Goal: Task Accomplishment & Management: Manage account settings

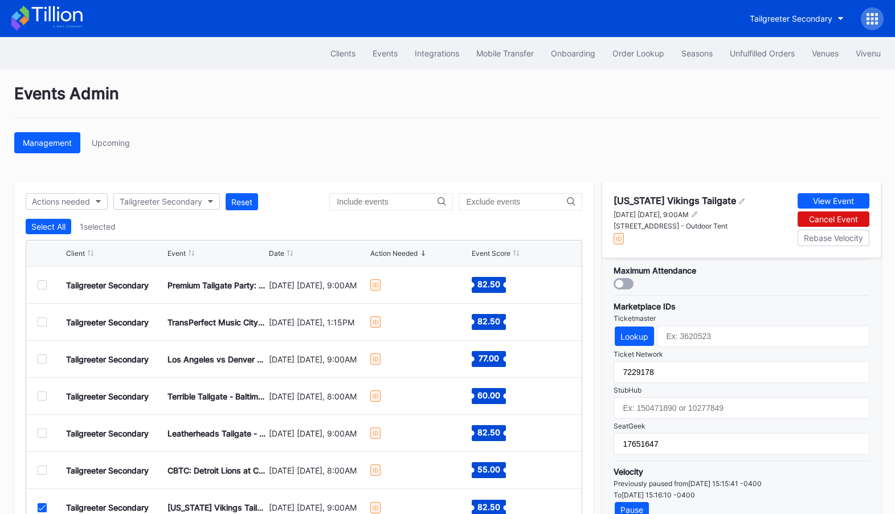
click at [38, 15] on icon at bounding box center [56, 13] width 51 height 15
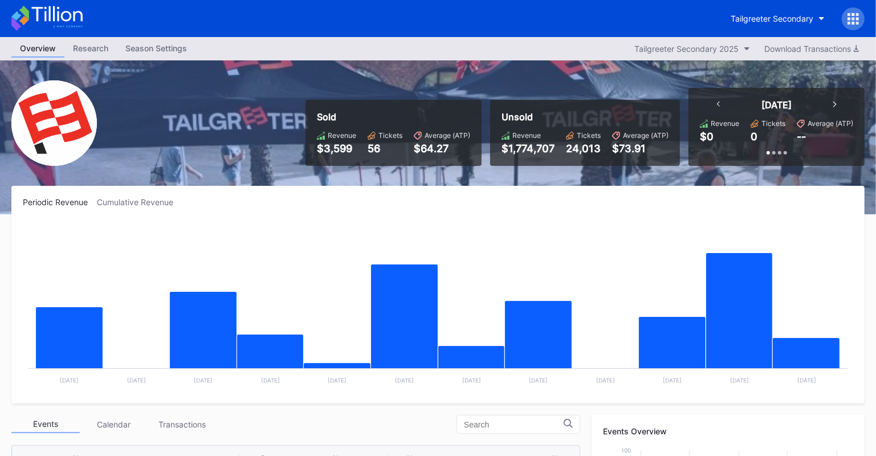
scroll to position [222, 0]
click at [774, 26] on button "Tailgreeter Secondary" at bounding box center [777, 18] width 111 height 21
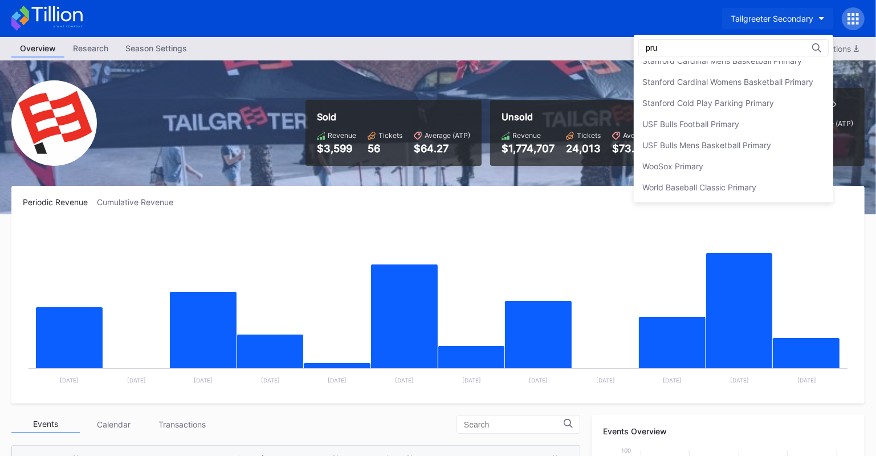
scroll to position [0, 0]
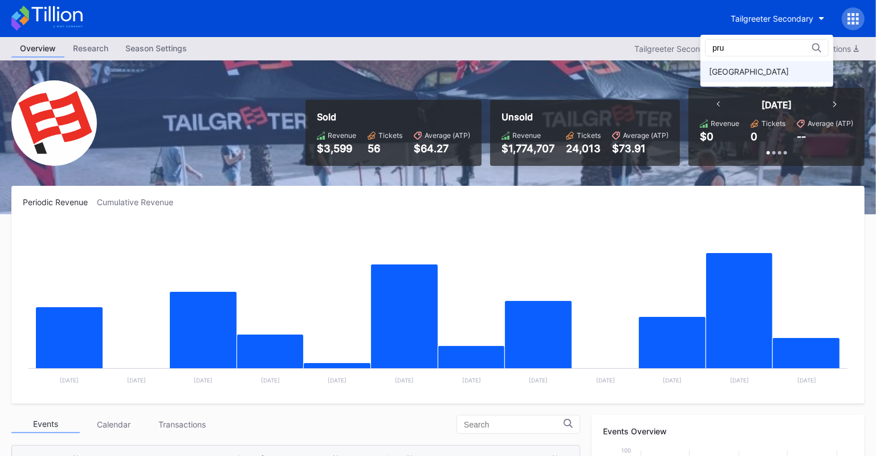
type input "pru"
click at [765, 73] on div "[GEOGRAPHIC_DATA]" at bounding box center [749, 72] width 80 height 10
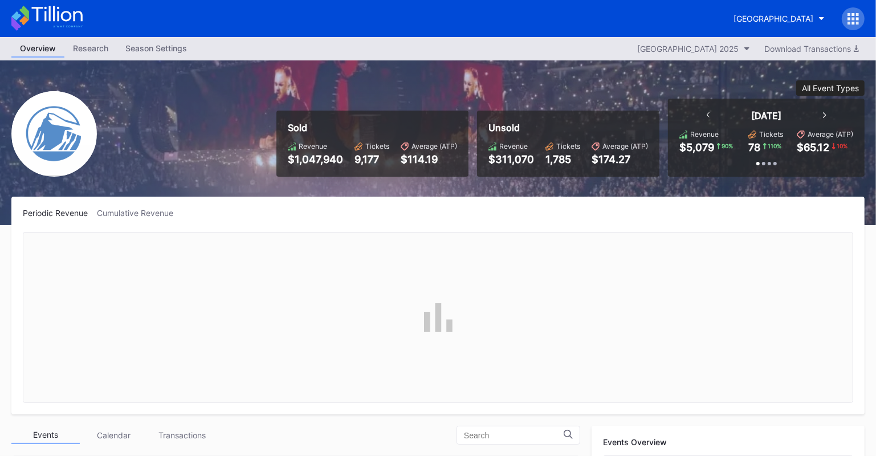
scroll to position [1481, 0]
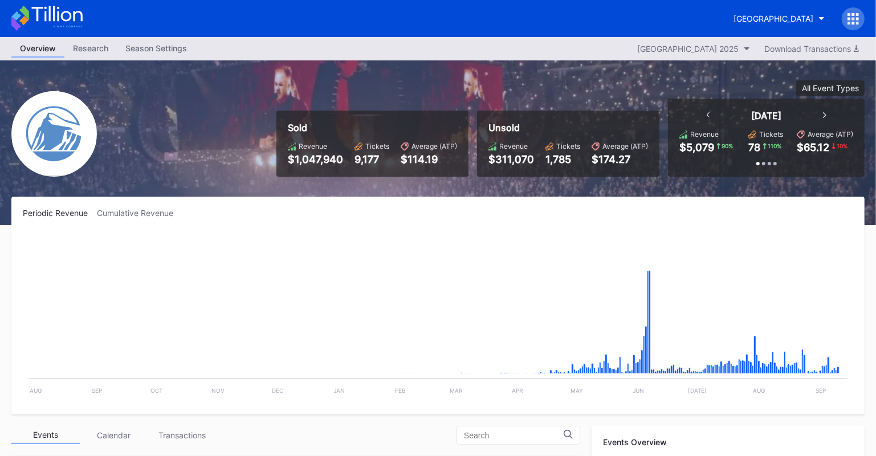
click at [849, 19] on icon at bounding box center [848, 18] width 3 height 3
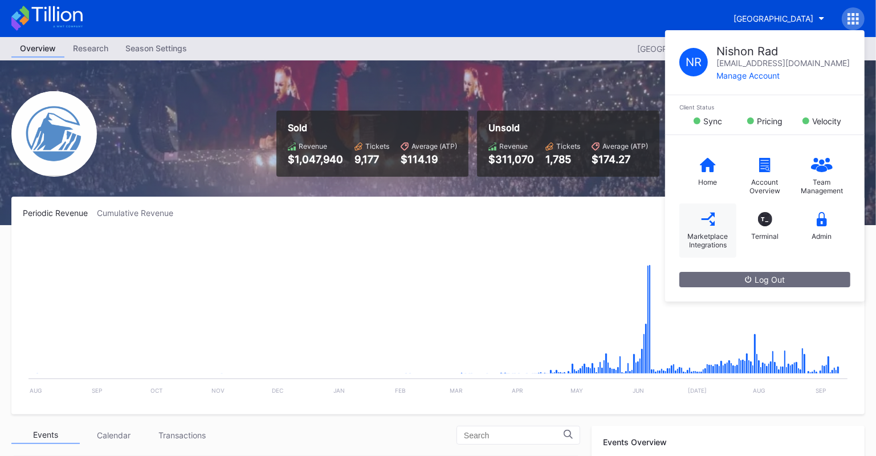
click at [723, 223] on div "Marketplace Integrations" at bounding box center [707, 230] width 57 height 54
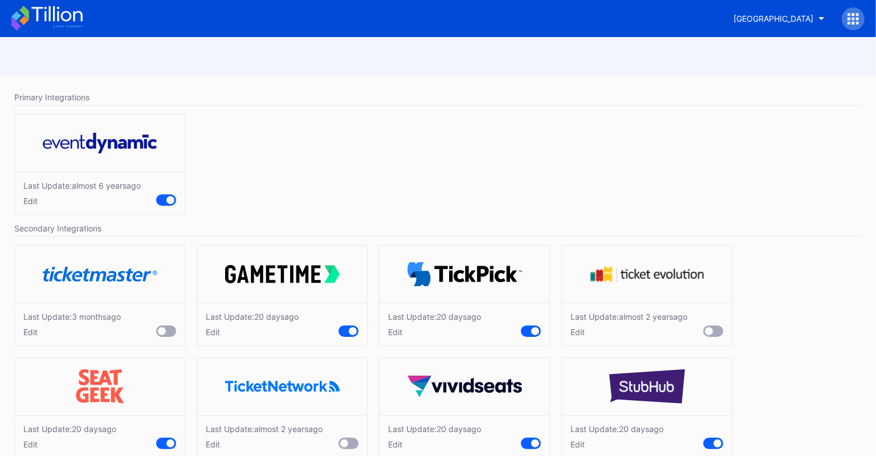
scroll to position [23, 0]
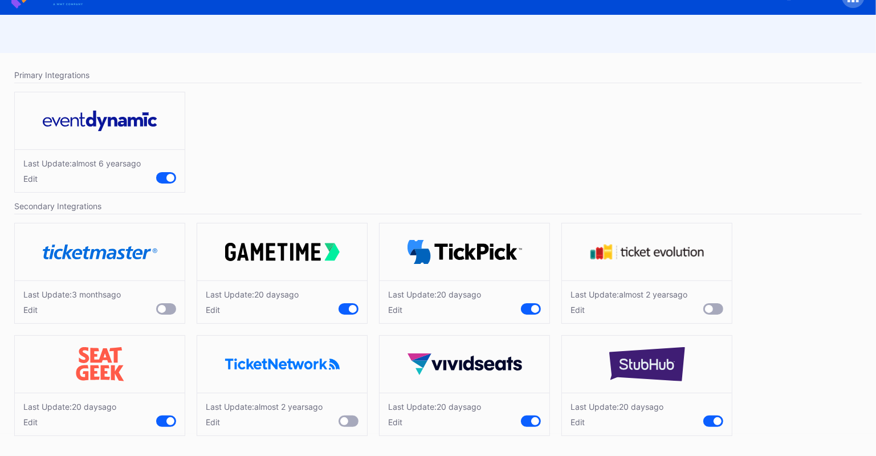
click at [211, 309] on div "Edit" at bounding box center [252, 310] width 93 height 10
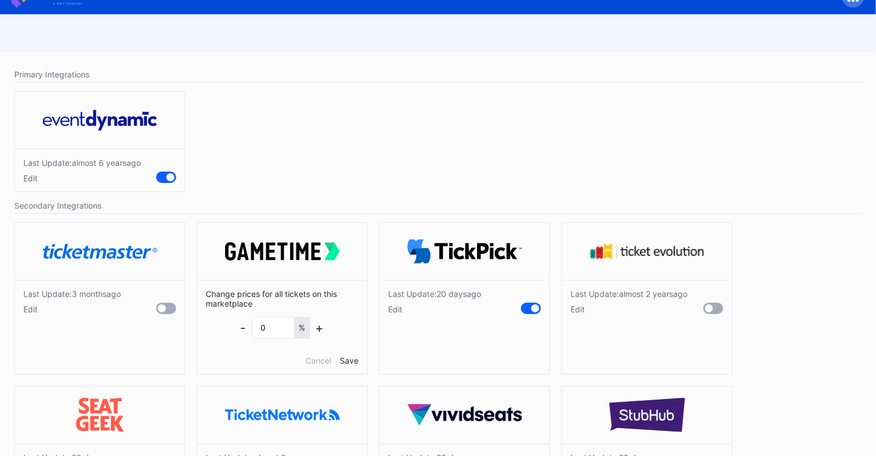
scroll to position [74, 0]
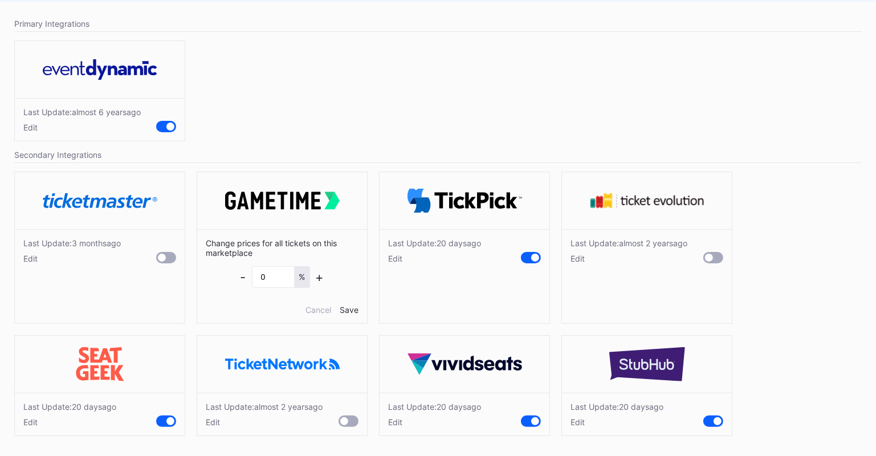
click at [29, 422] on div "Edit" at bounding box center [69, 422] width 93 height 10
click at [214, 424] on div "Edit" at bounding box center [264, 421] width 117 height 10
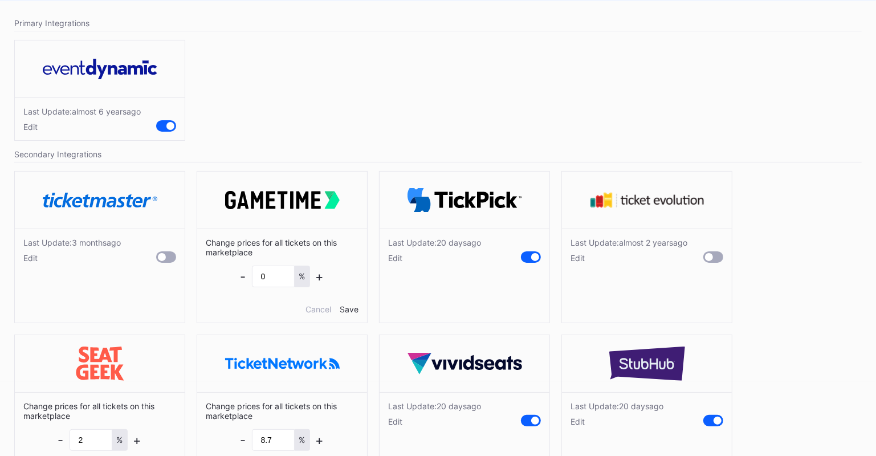
scroll to position [126, 0]
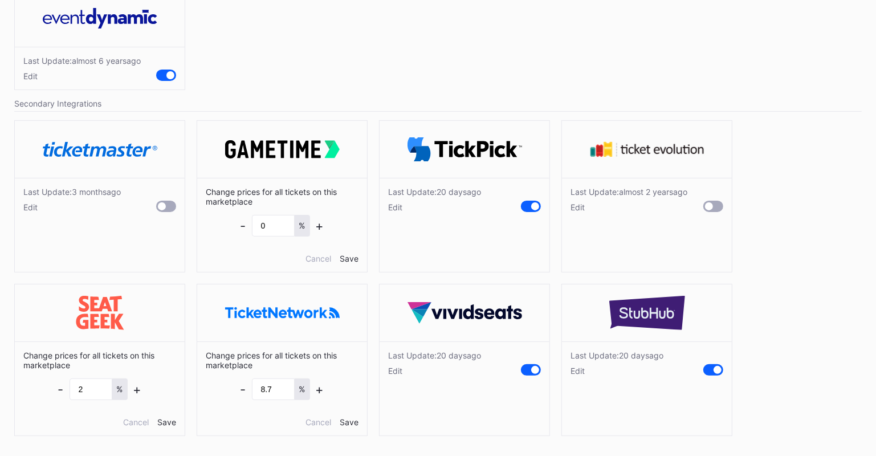
click at [399, 366] on div "Edit" at bounding box center [434, 371] width 93 height 10
click at [580, 366] on div "Edit" at bounding box center [616, 371] width 93 height 10
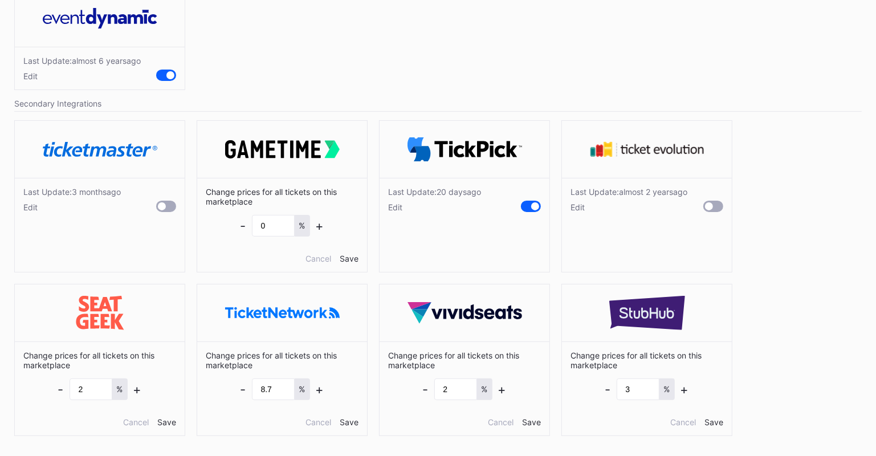
click at [581, 210] on div "Edit" at bounding box center [628, 207] width 117 height 10
click at [399, 211] on div "Last Update: [DATE] Edit" at bounding box center [464, 199] width 170 height 43
click at [391, 206] on div "Edit" at bounding box center [434, 207] width 93 height 10
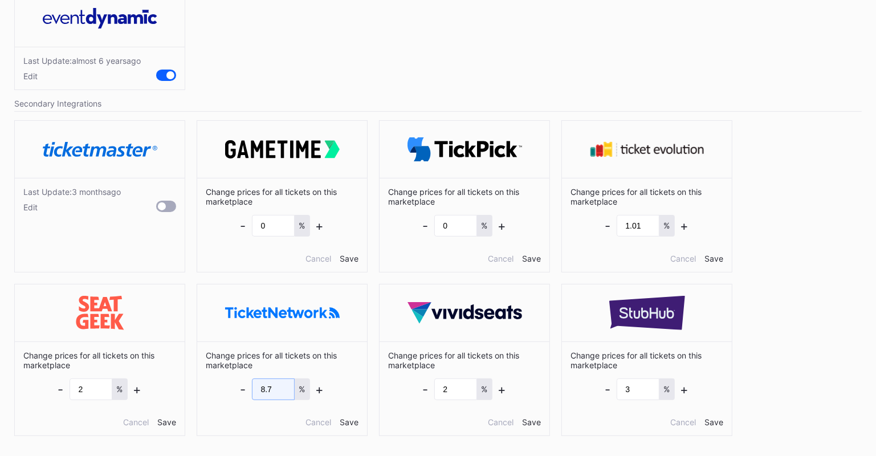
drag, startPoint x: 280, startPoint y: 386, endPoint x: 203, endPoint y: 386, distance: 76.9
click at [203, 386] on div "Change prices for all tickets on this marketplace - 8.7 % + Cancel Save" at bounding box center [282, 388] width 170 height 94
type input "10"
drag, startPoint x: 643, startPoint y: 226, endPoint x: 600, endPoint y: 226, distance: 43.3
click at [600, 226] on div "Change prices for all tickets on this marketplace - 1.01 % + Cancel Save" at bounding box center [647, 225] width 170 height 94
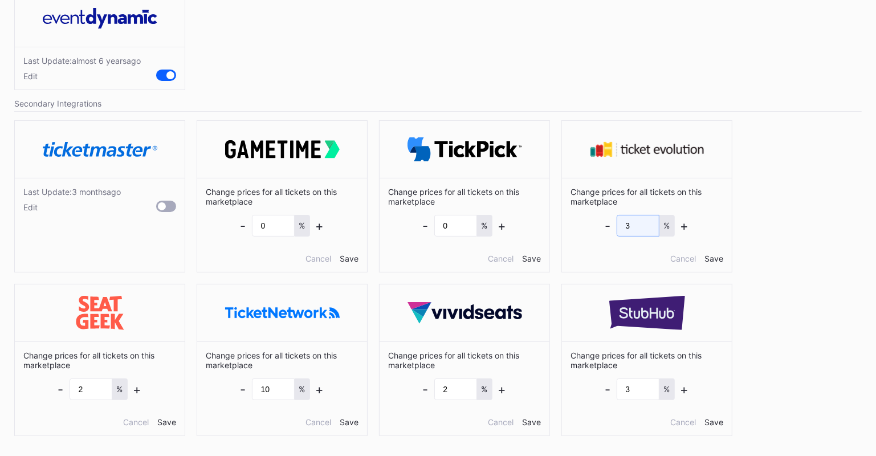
type input "3"
drag, startPoint x: 278, startPoint y: 386, endPoint x: 203, endPoint y: 379, distance: 74.9
click at [214, 382] on div "Change prices for all tickets on this marketplace - 10 % + Cancel Save" at bounding box center [282, 388] width 170 height 94
type input "4"
click at [30, 207] on div "Edit" at bounding box center [71, 207] width 97 height 10
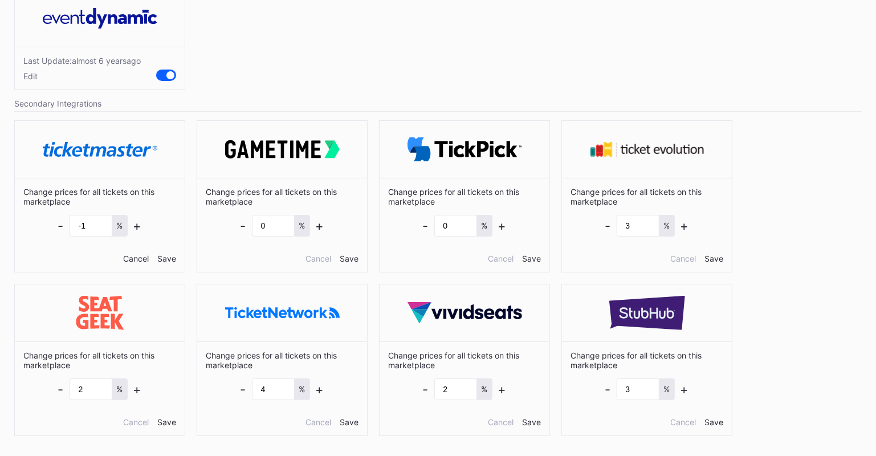
click at [136, 259] on div "Cancel" at bounding box center [136, 258] width 26 height 10
click at [349, 260] on div "Save" at bounding box center [349, 258] width 19 height 10
click at [524, 253] on div "Save" at bounding box center [531, 258] width 19 height 10
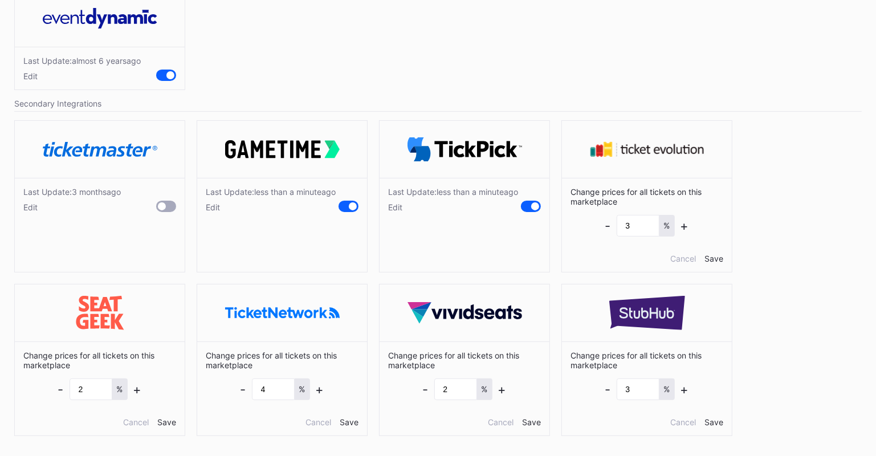
click at [715, 259] on div "Save" at bounding box center [713, 258] width 19 height 10
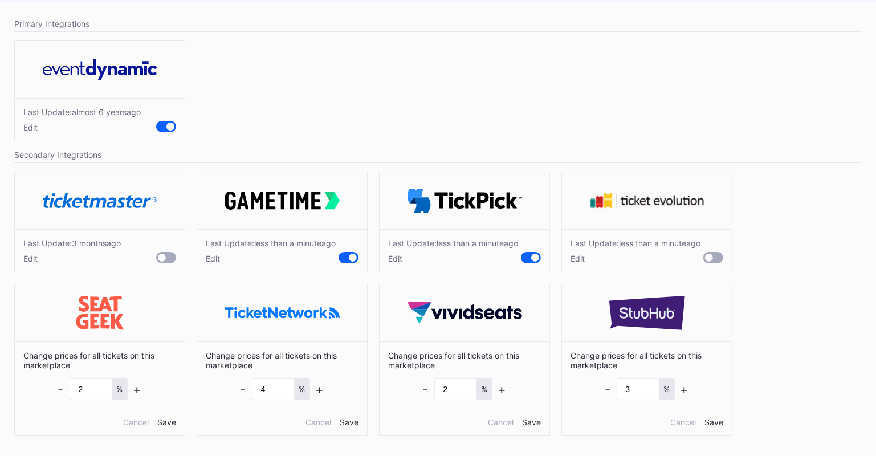
click at [713, 420] on div "Save" at bounding box center [713, 422] width 19 height 10
click at [535, 424] on div "Save" at bounding box center [531, 422] width 19 height 10
click at [398, 375] on div "Edit" at bounding box center [453, 371] width 130 height 10
click at [353, 424] on div "Save" at bounding box center [349, 422] width 19 height 10
click at [535, 427] on div "Change prices for all tickets on this marketplace - 2 % + Cancel Save" at bounding box center [464, 388] width 170 height 94
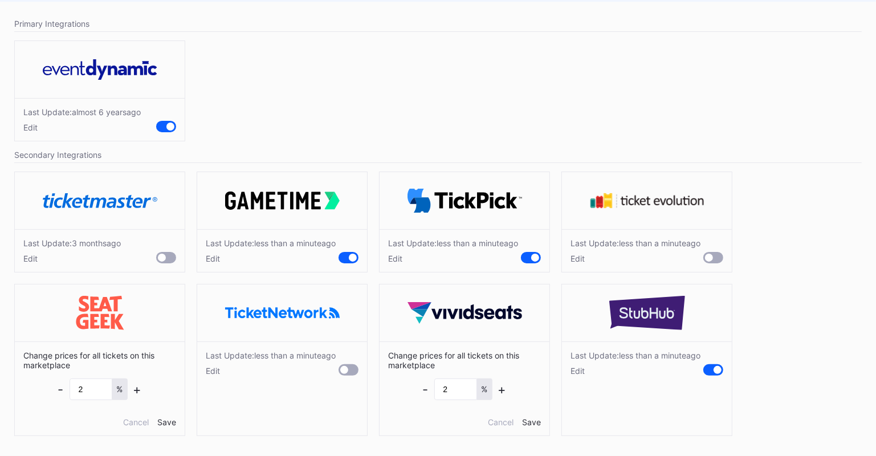
click at [533, 423] on div "Save" at bounding box center [531, 422] width 19 height 10
click at [169, 424] on div "Save" at bounding box center [166, 422] width 19 height 10
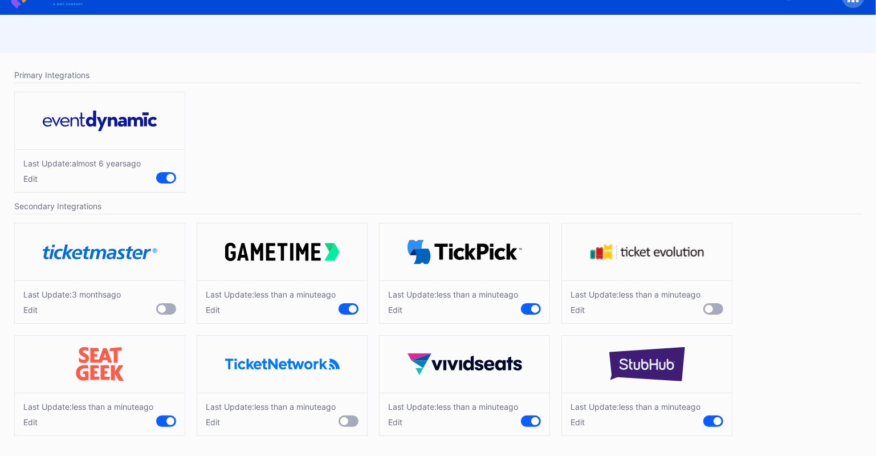
click at [398, 419] on div "Edit" at bounding box center [453, 422] width 130 height 10
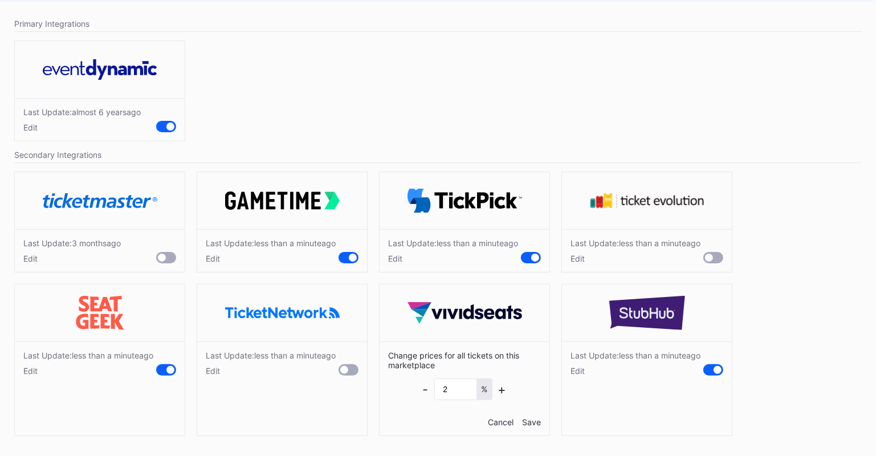
click at [501, 420] on div "Cancel" at bounding box center [501, 422] width 26 height 10
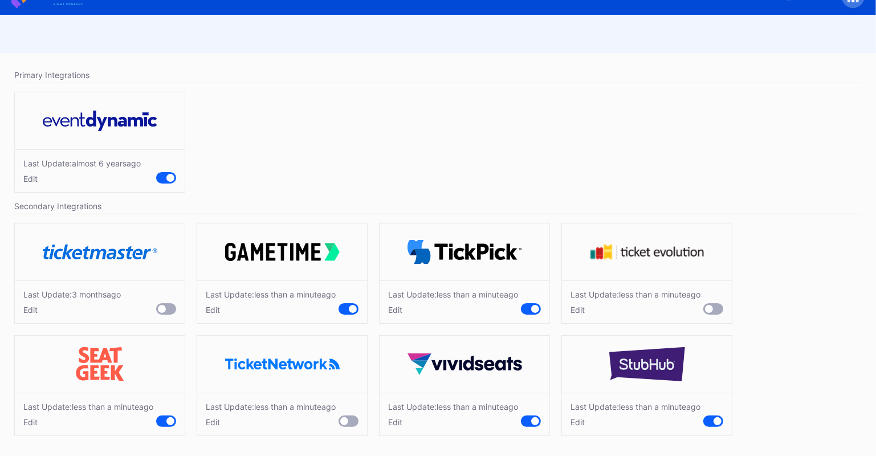
scroll to position [0, 0]
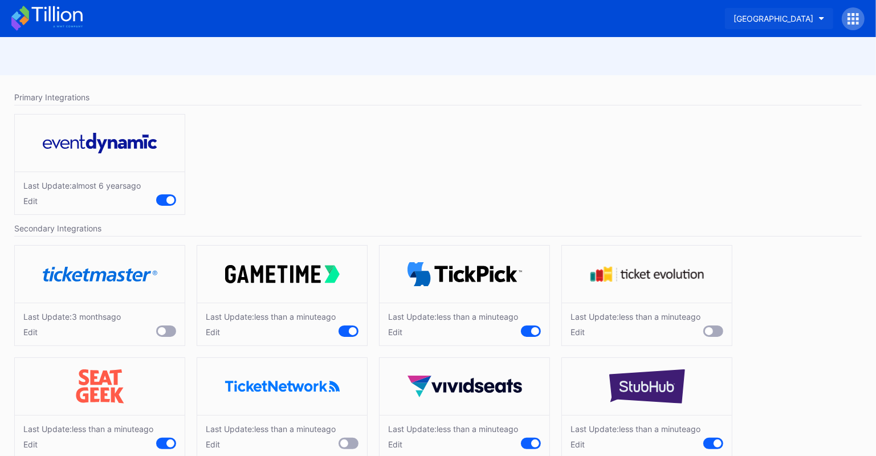
click at [792, 22] on div "[GEOGRAPHIC_DATA]" at bounding box center [773, 19] width 80 height 10
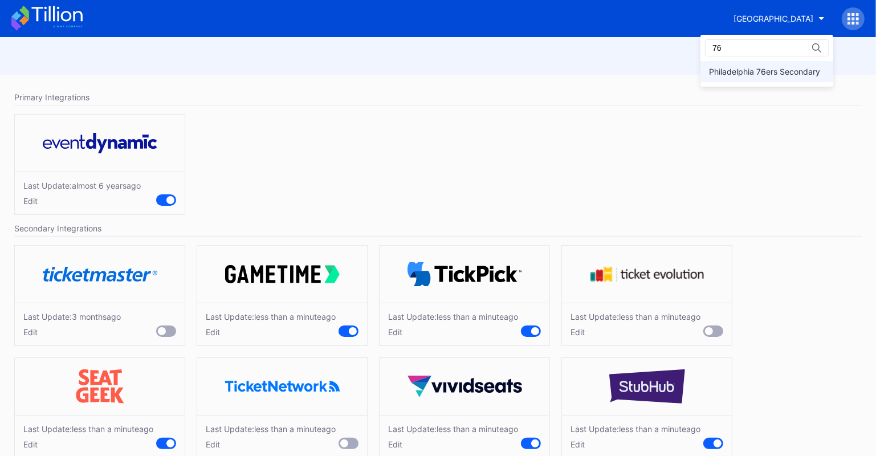
type input "76"
click at [760, 73] on div "Philadelphia 76ers Secondary" at bounding box center [764, 72] width 111 height 10
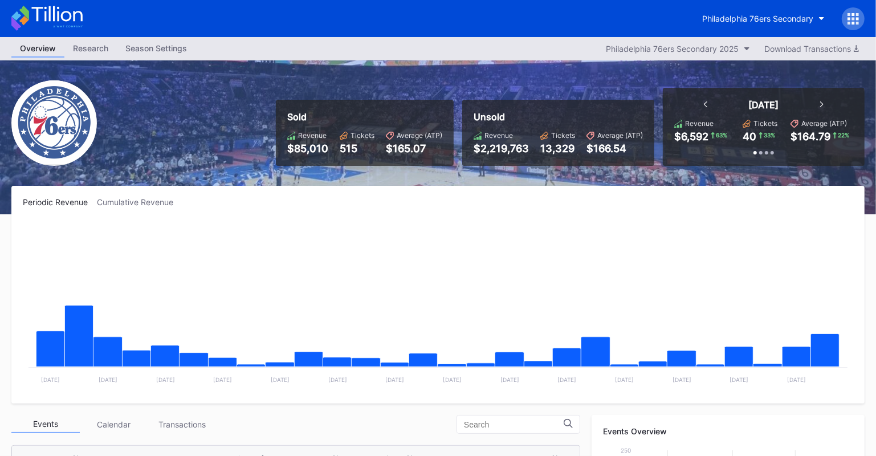
click at [862, 15] on div at bounding box center [852, 18] width 23 height 23
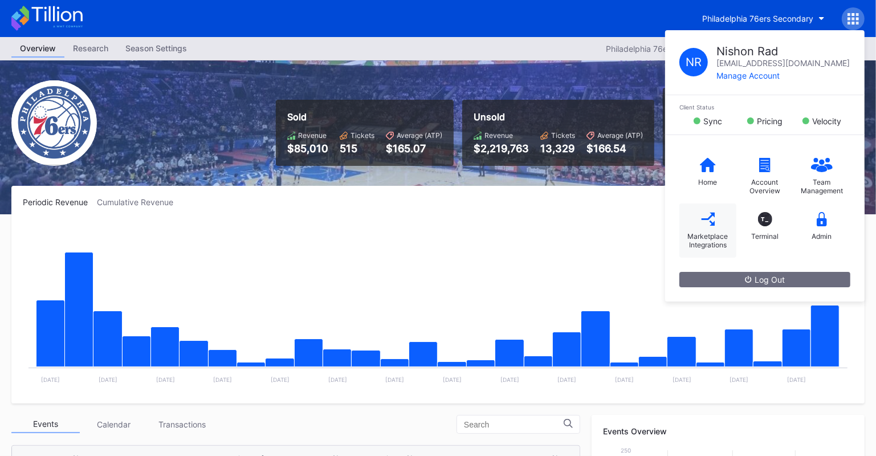
click at [701, 235] on div "Marketplace Integrations" at bounding box center [708, 240] width 46 height 17
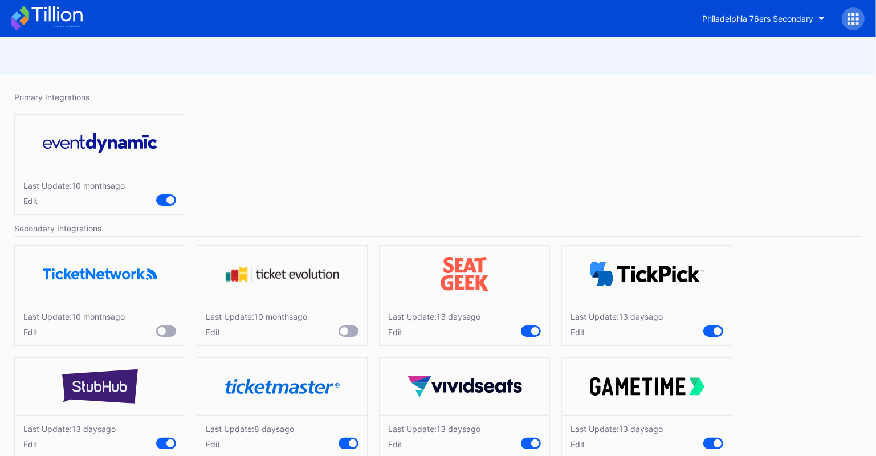
scroll to position [23, 0]
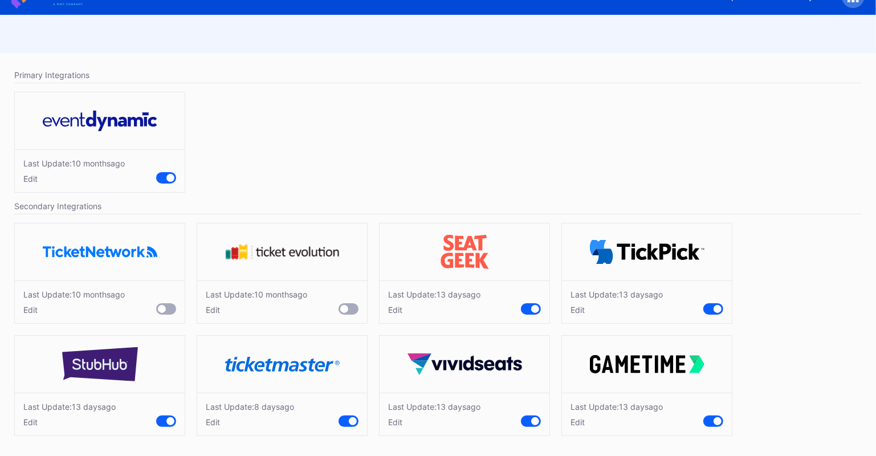
click at [400, 312] on div "Edit" at bounding box center [434, 310] width 92 height 10
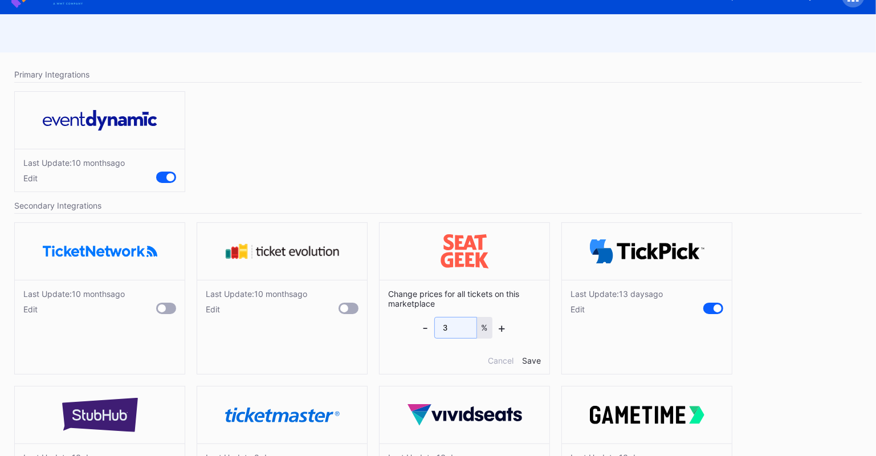
drag, startPoint x: 457, startPoint y: 328, endPoint x: 396, endPoint y: 329, distance: 61.5
click at [396, 329] on div "Change prices for all tickets on this marketplace - 3 % + Cancel Save" at bounding box center [464, 327] width 170 height 94
type input "2"
click at [584, 309] on div "Edit" at bounding box center [616, 309] width 92 height 10
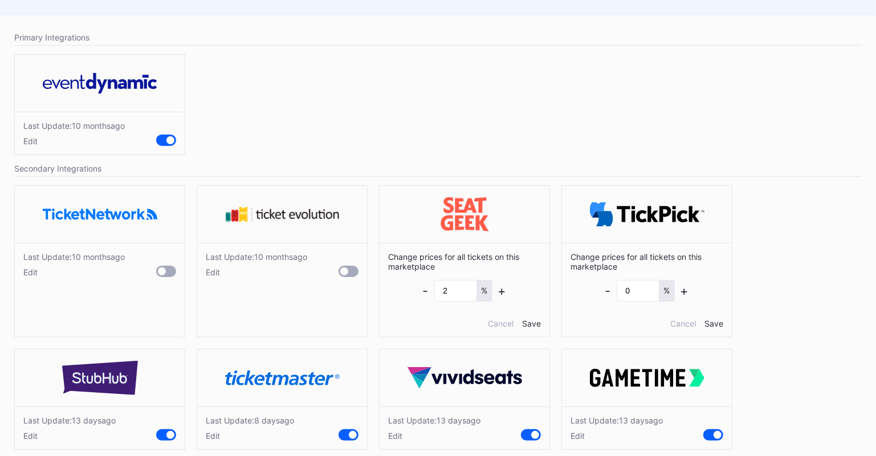
scroll to position [66, 0]
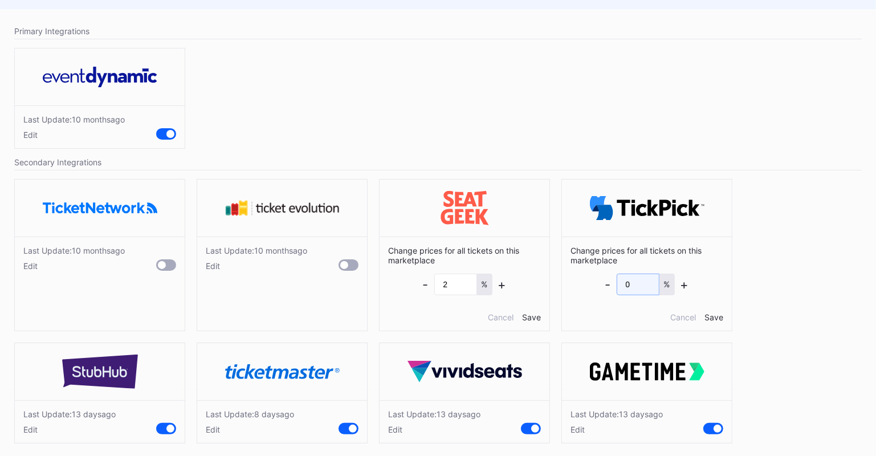
click at [647, 284] on input "0" at bounding box center [637, 284] width 43 height 22
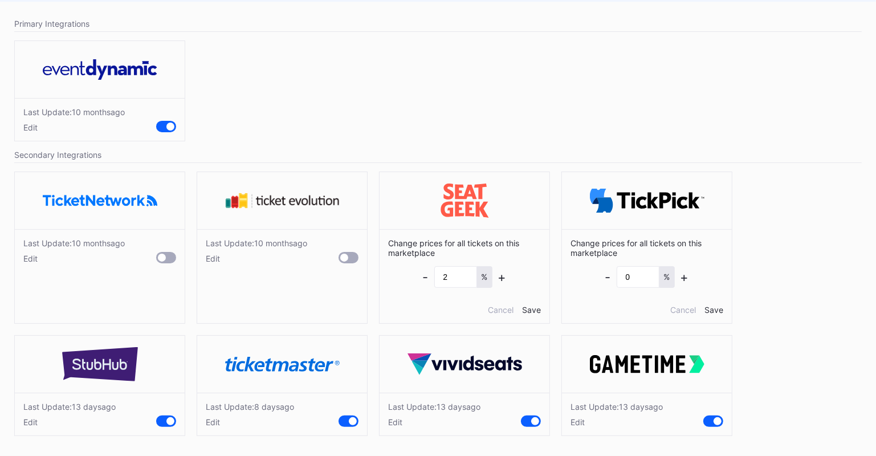
click at [579, 422] on div "Edit" at bounding box center [616, 422] width 92 height 10
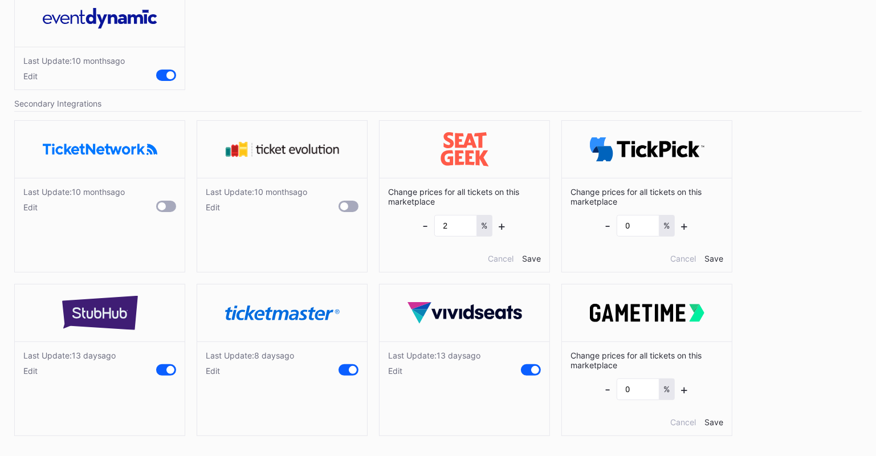
click at [399, 368] on div "Edit" at bounding box center [434, 371] width 92 height 10
drag, startPoint x: 462, startPoint y: 385, endPoint x: 409, endPoint y: 385, distance: 53.0
click at [414, 385] on div "Change prices for all tickets on this marketplace - 0 % + Cancel Save" at bounding box center [464, 388] width 170 height 94
type input "2"
click at [215, 366] on div "Edit" at bounding box center [250, 371] width 88 height 10
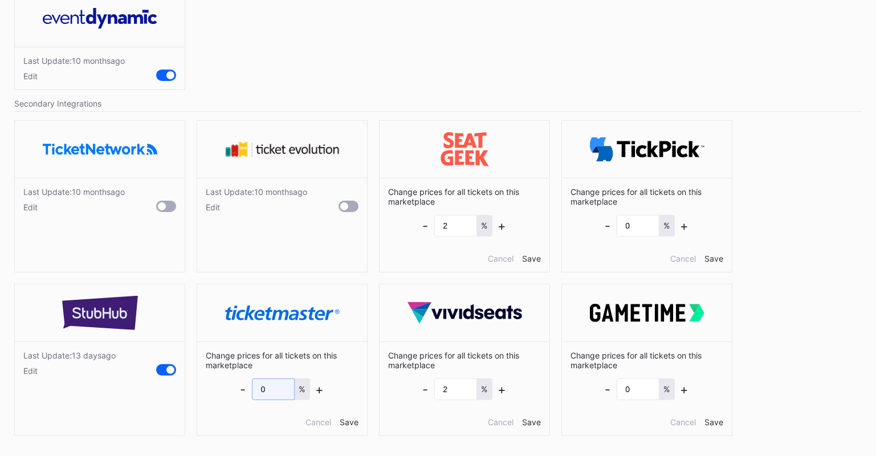
drag, startPoint x: 252, startPoint y: 387, endPoint x: 240, endPoint y: 387, distance: 12.0
click at [240, 387] on div "- 0 % +" at bounding box center [282, 389] width 84 height 22
type input "4"
click at [32, 372] on div "Edit" at bounding box center [69, 371] width 92 height 10
drag, startPoint x: 95, startPoint y: 390, endPoint x: 18, endPoint y: 389, distance: 76.3
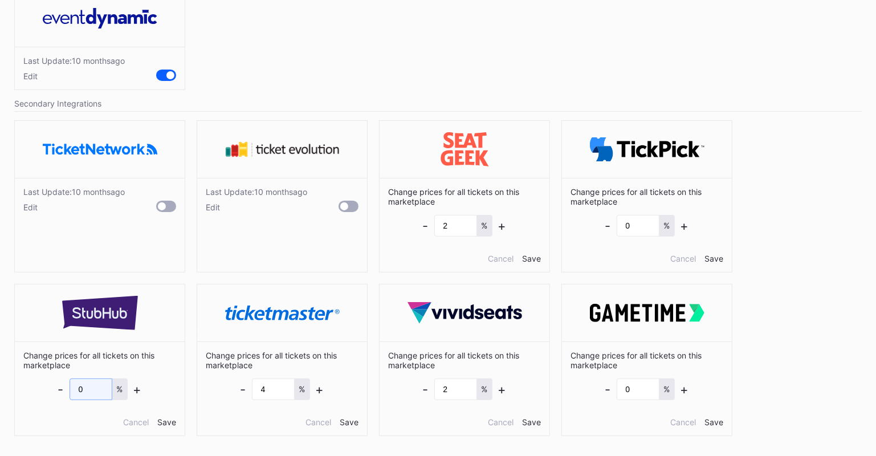
click at [22, 389] on div "Change prices for all tickets on this marketplace - 0 % + Cancel Save" at bounding box center [100, 388] width 170 height 94
type input "3"
click at [169, 420] on div "Save" at bounding box center [166, 422] width 19 height 10
click at [355, 423] on div "Save" at bounding box center [349, 422] width 19 height 10
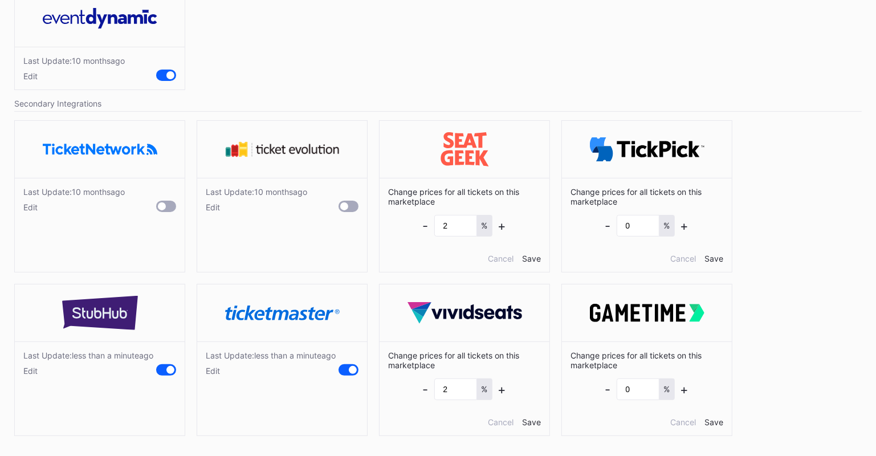
click at [530, 418] on div "Save" at bounding box center [531, 422] width 19 height 10
click at [716, 419] on div "Save" at bounding box center [713, 422] width 19 height 10
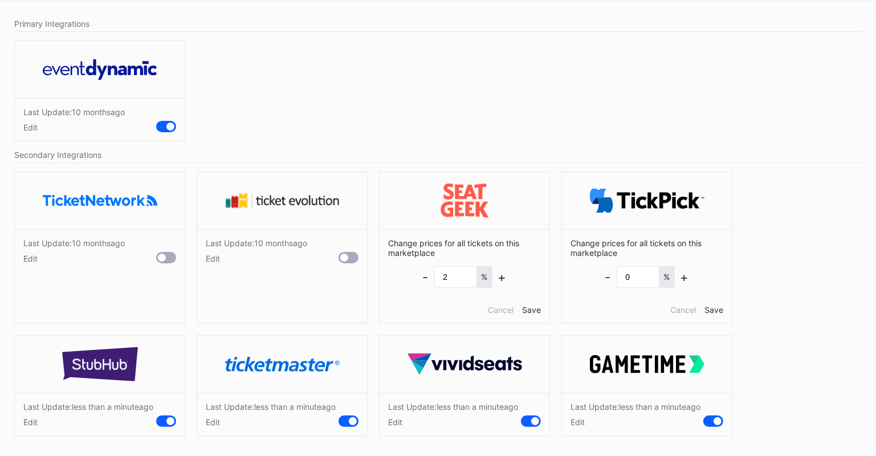
click at [534, 305] on div "Save" at bounding box center [531, 310] width 19 height 10
click at [717, 305] on div "Save" at bounding box center [713, 310] width 19 height 10
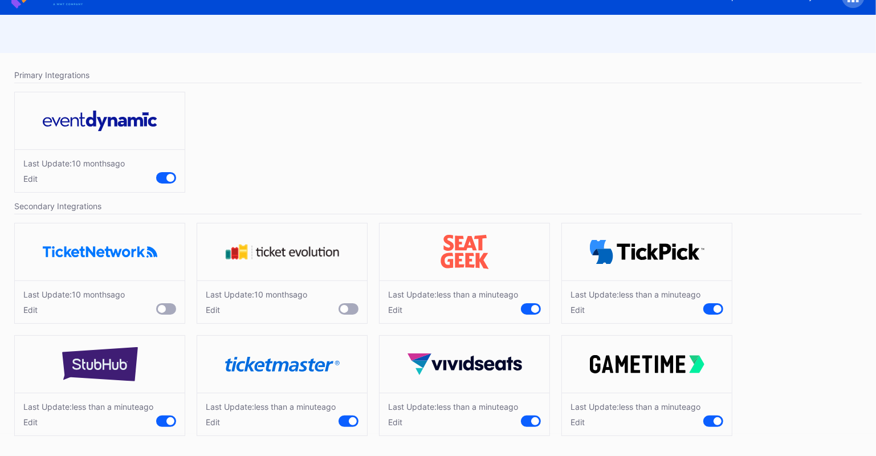
scroll to position [0, 0]
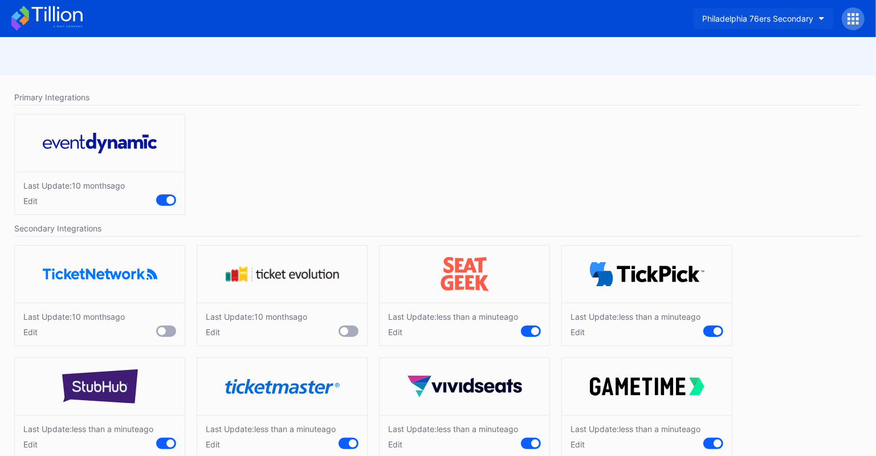
click at [727, 20] on div "Philadelphia 76ers Secondary" at bounding box center [757, 19] width 111 height 10
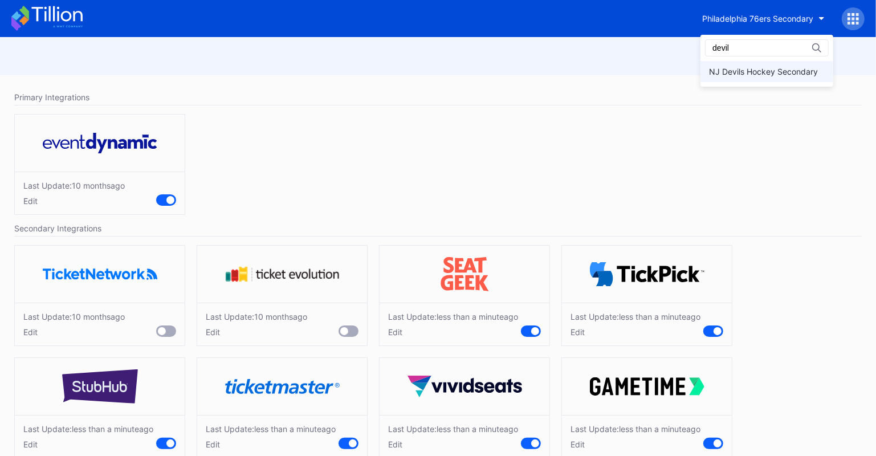
type input "devil"
click at [739, 71] on div "NJ Devils Hockey Secondary" at bounding box center [763, 72] width 109 height 10
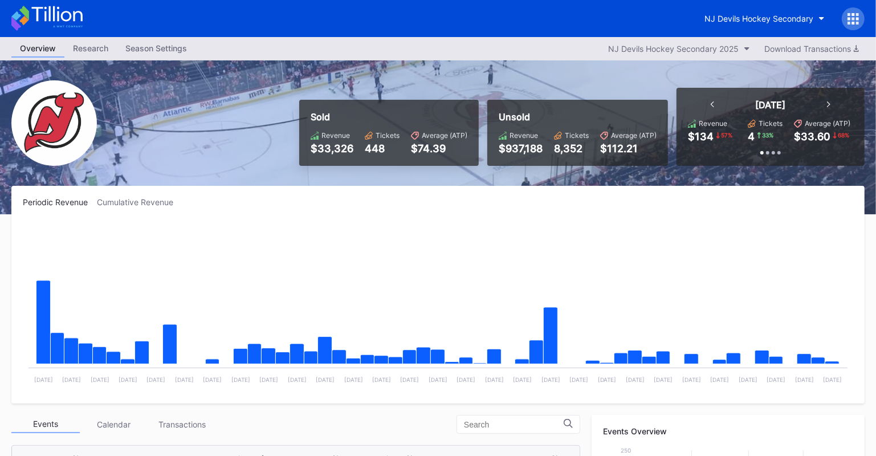
click at [844, 12] on div at bounding box center [852, 18] width 23 height 23
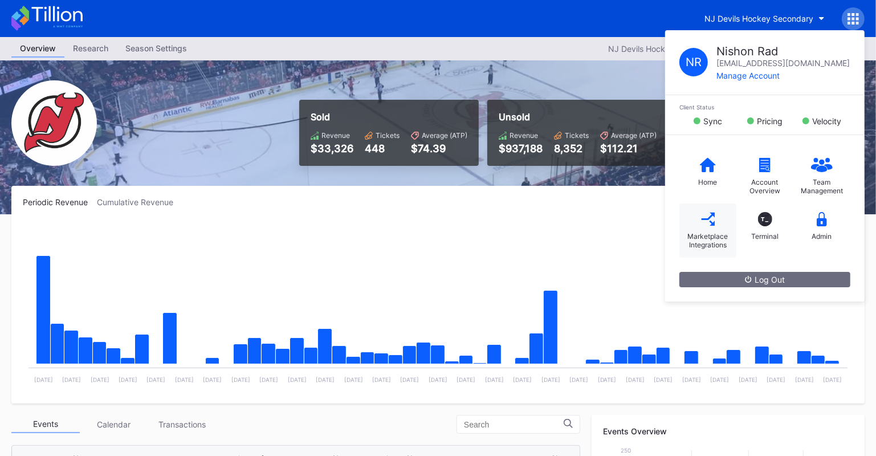
click at [695, 227] on div "Marketplace Integrations" at bounding box center [707, 230] width 57 height 54
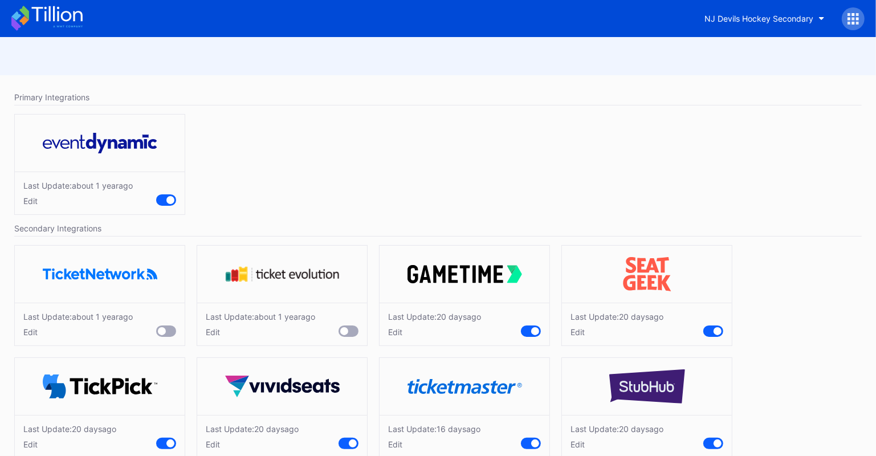
scroll to position [23, 0]
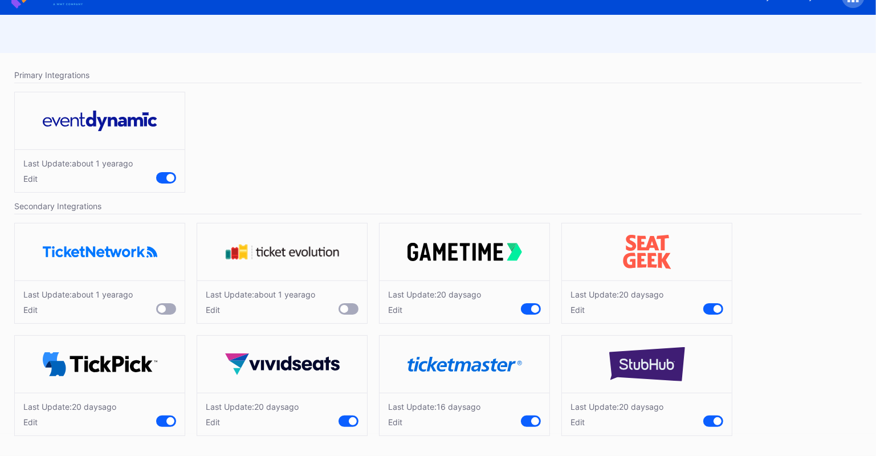
click at [392, 310] on div "Edit" at bounding box center [434, 310] width 93 height 10
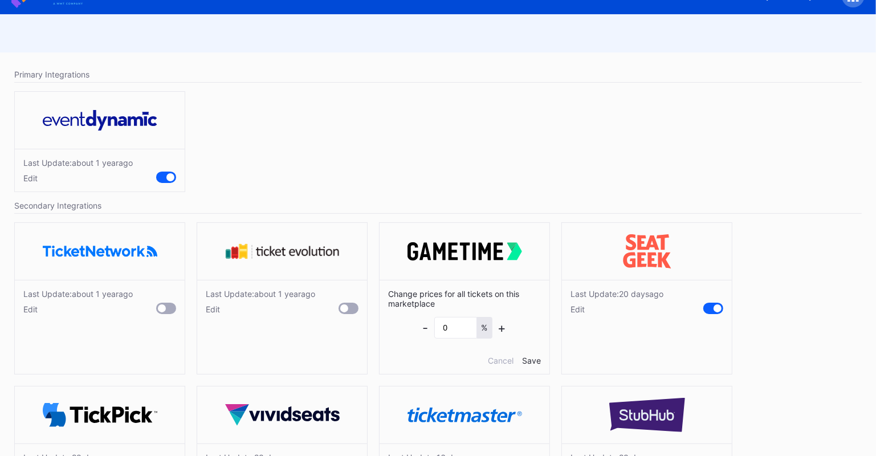
scroll to position [74, 0]
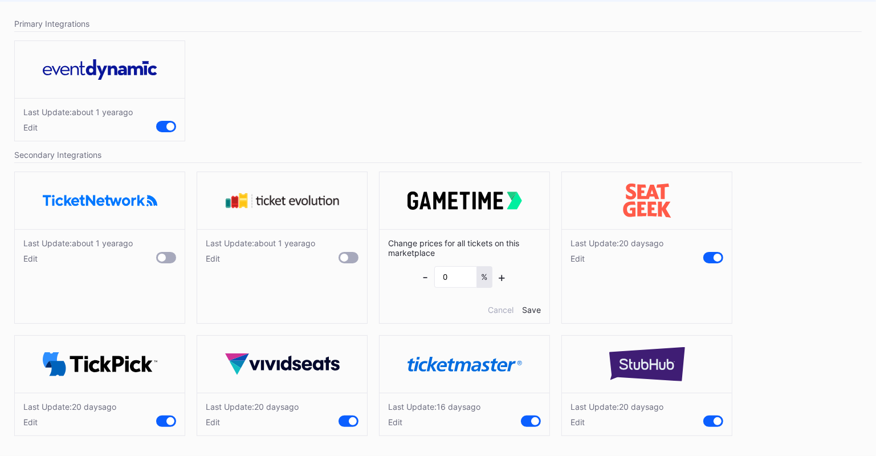
click at [575, 261] on div "Edit" at bounding box center [616, 258] width 93 height 10
click at [575, 420] on div "Edit" at bounding box center [616, 422] width 93 height 10
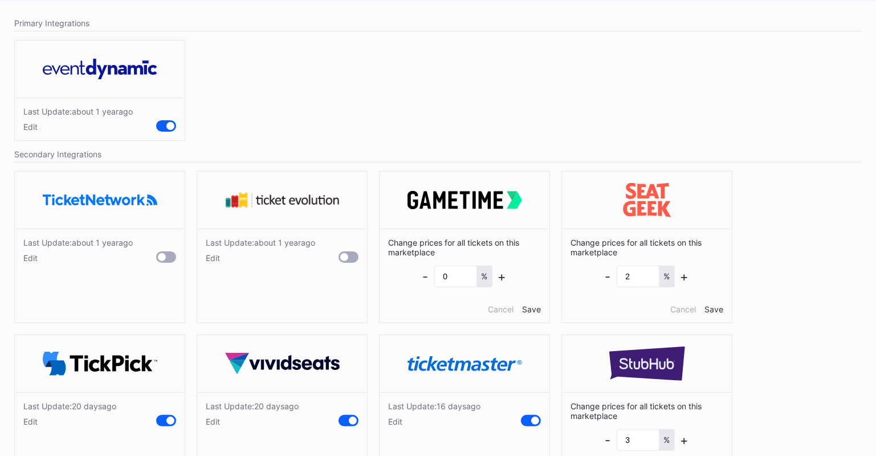
scroll to position [126, 0]
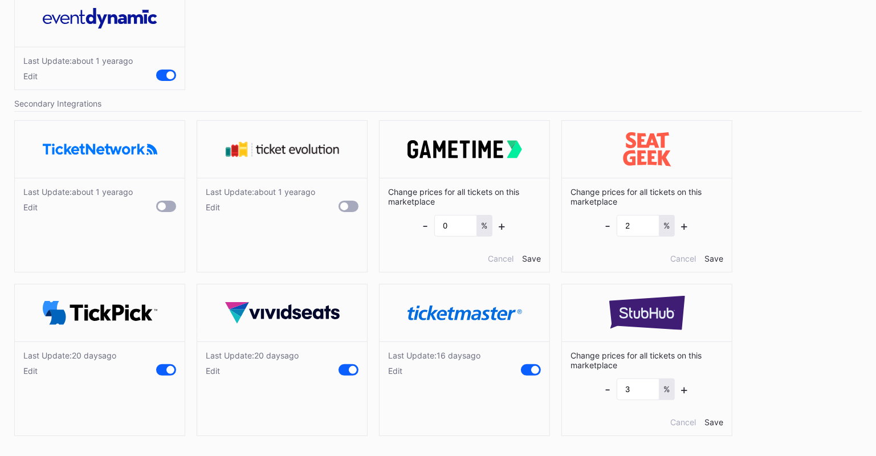
click at [393, 370] on div "Edit" at bounding box center [434, 371] width 92 height 10
click at [209, 366] on div "Edit" at bounding box center [252, 371] width 93 height 10
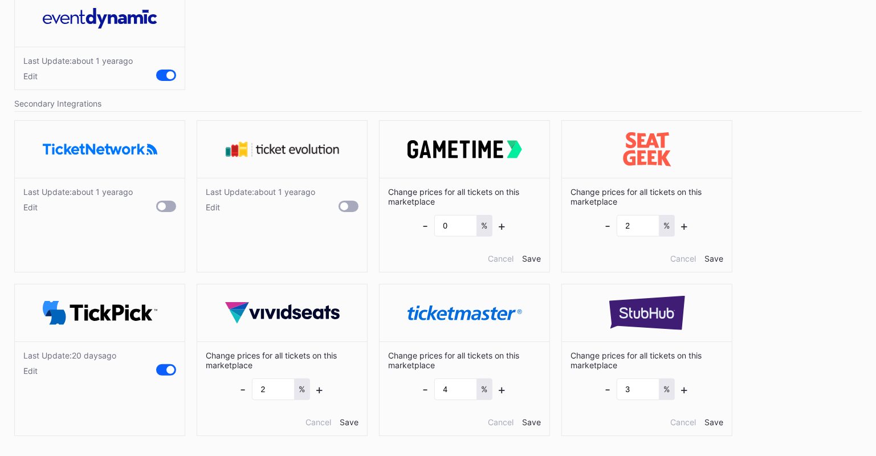
click at [31, 373] on div "Edit" at bounding box center [69, 371] width 93 height 10
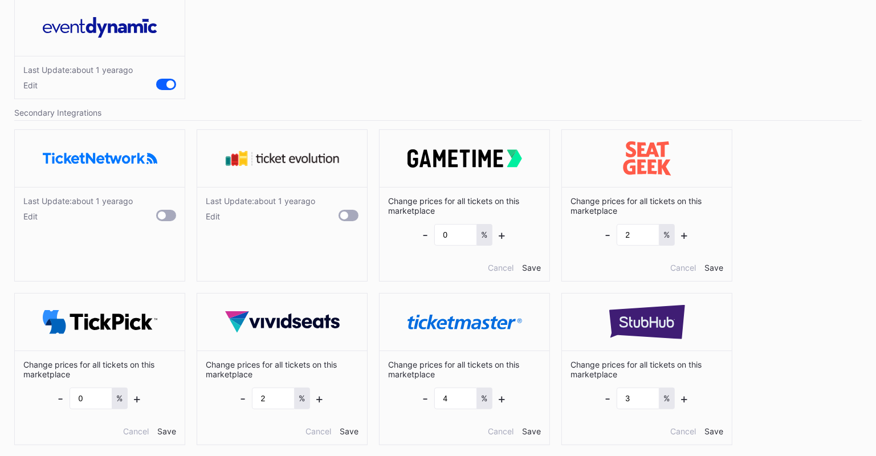
scroll to position [0, 0]
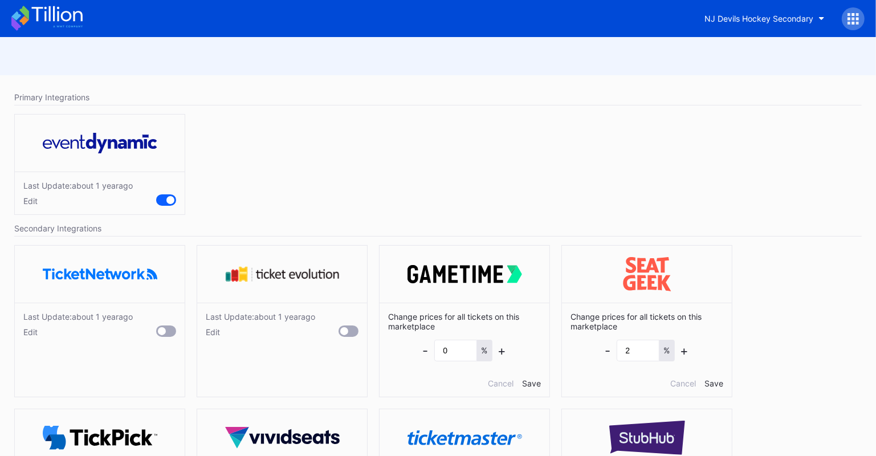
click at [56, 14] on icon at bounding box center [46, 18] width 71 height 25
